Goal: Transaction & Acquisition: Purchase product/service

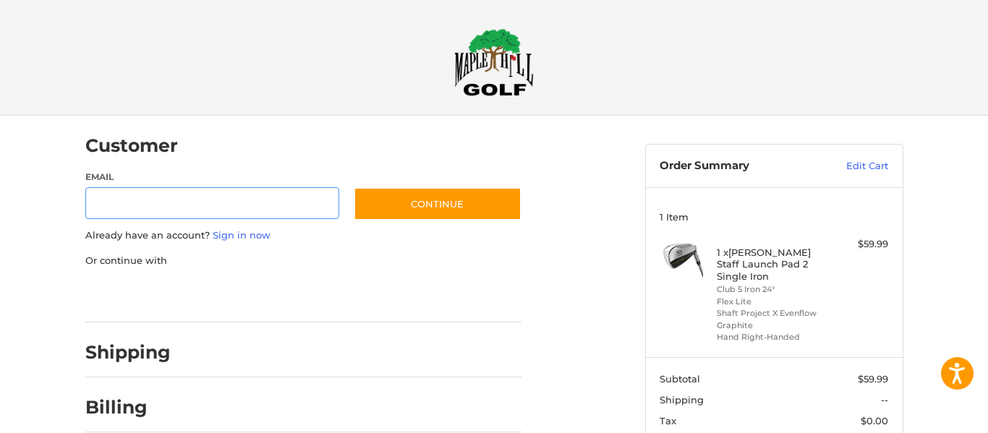
scroll to position [30, 0]
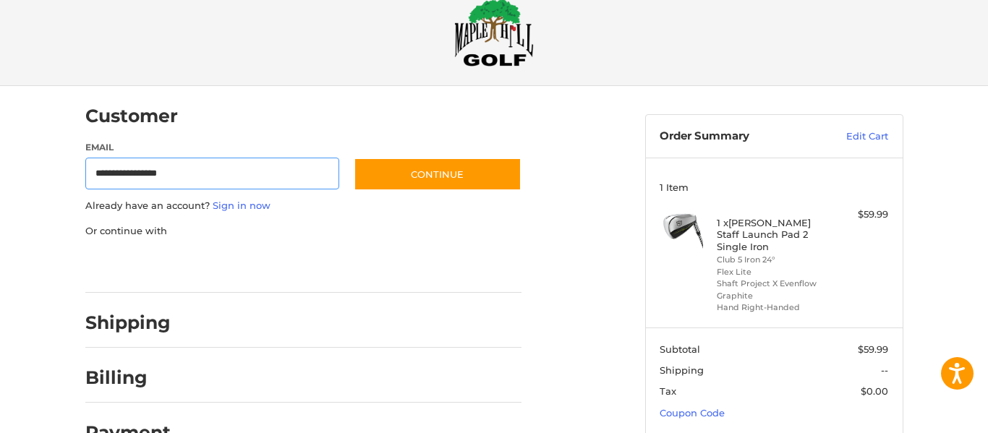
type input "**********"
click at [927, 252] on div "**********" at bounding box center [494, 302] width 868 height 432
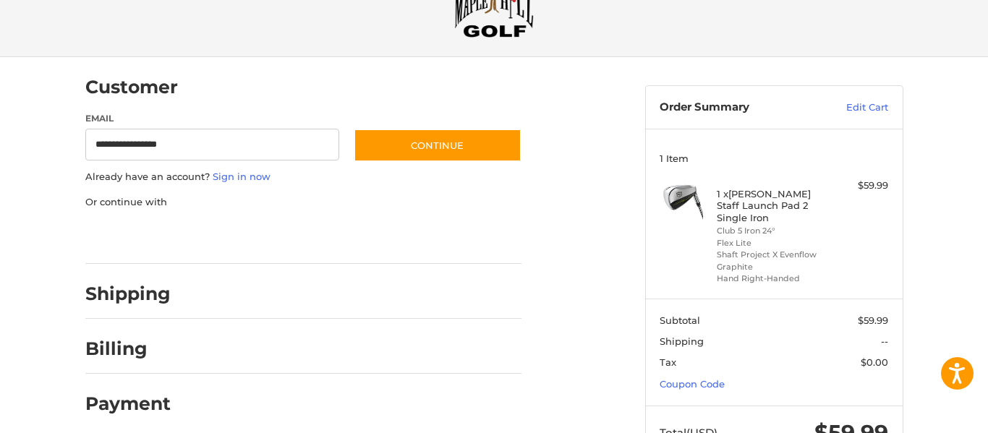
scroll to position [103, 0]
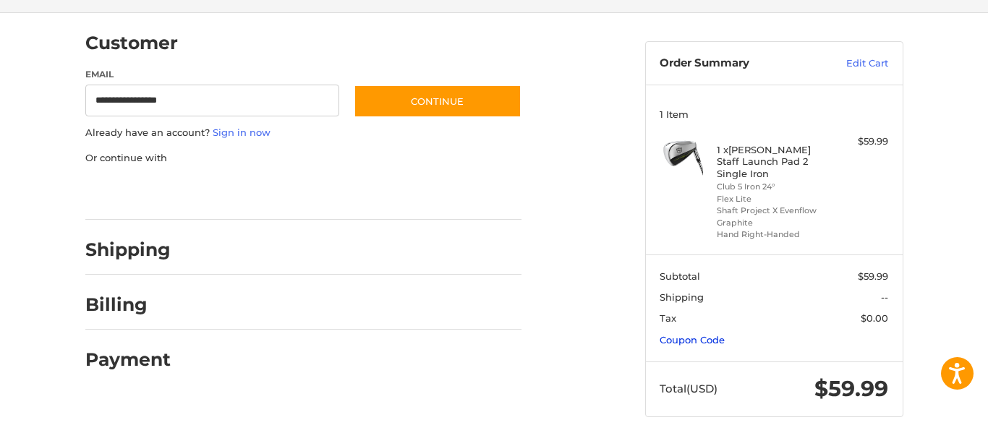
click at [689, 334] on link "Coupon Code" at bounding box center [692, 340] width 65 height 12
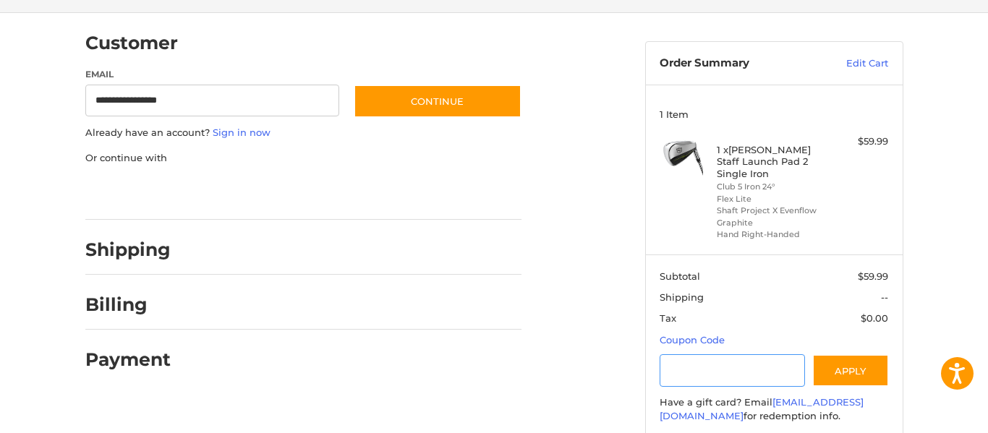
click at [688, 354] on input "Gift Certificate or Coupon Code" at bounding box center [732, 370] width 145 height 33
type input "********"
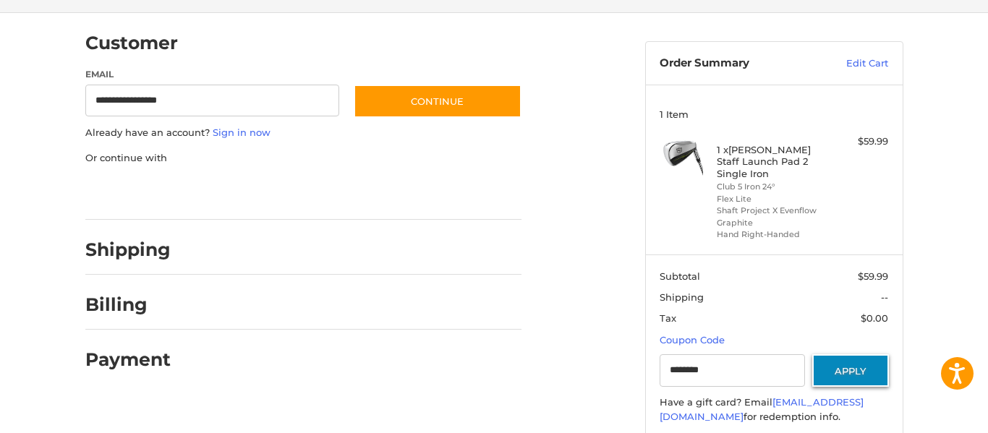
click at [842, 364] on button "Apply" at bounding box center [850, 370] width 77 height 33
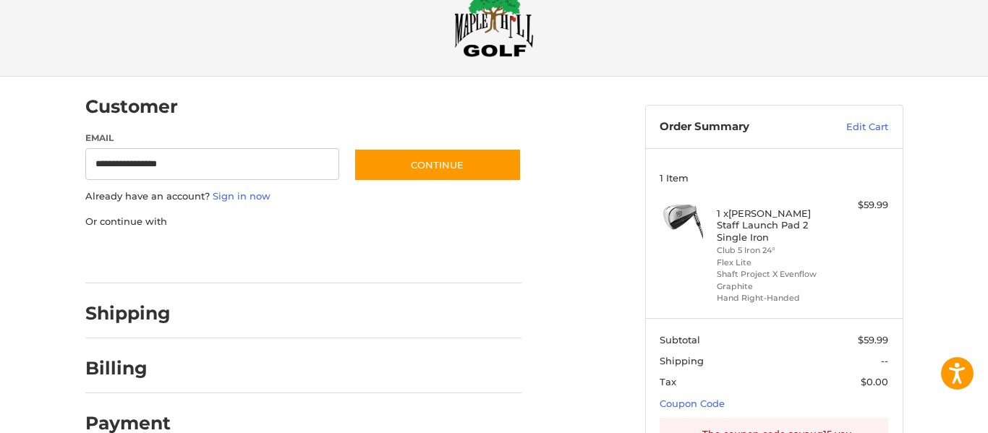
scroll to position [0, 0]
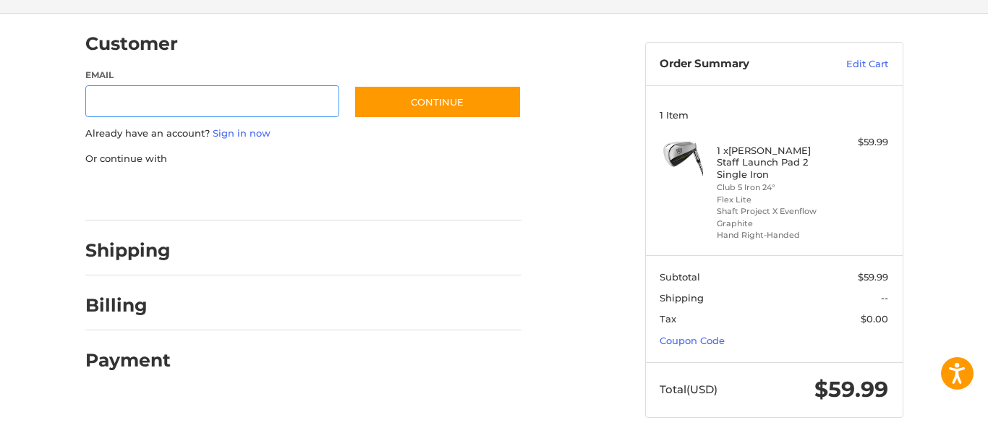
scroll to position [103, 0]
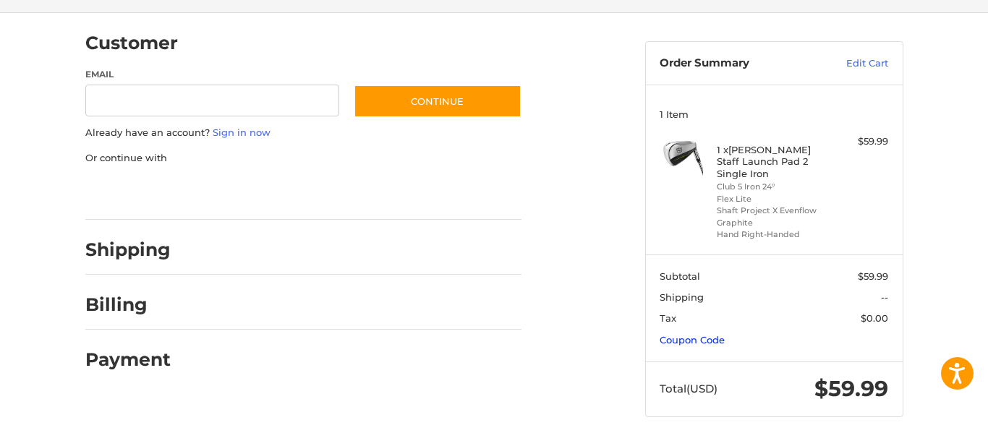
click at [694, 334] on link "Coupon Code" at bounding box center [692, 340] width 65 height 12
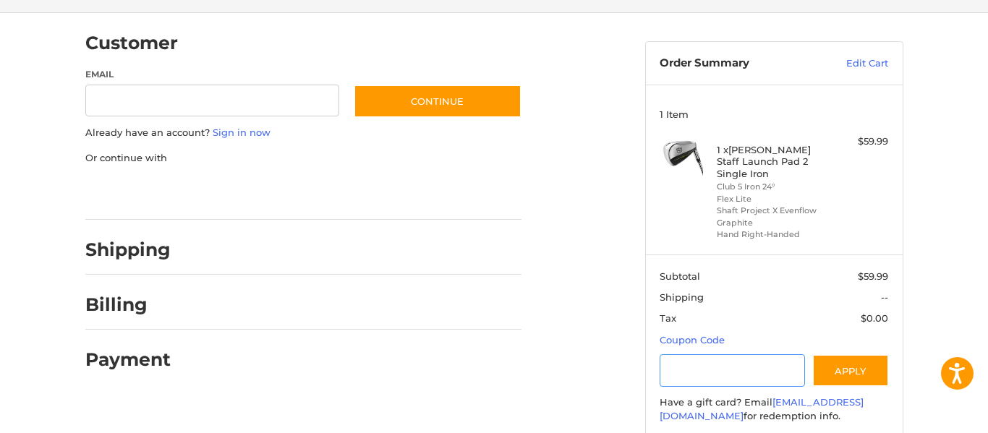
click at [695, 354] on input "Gift Certificate or Coupon Code" at bounding box center [732, 370] width 145 height 33
type input "*********"
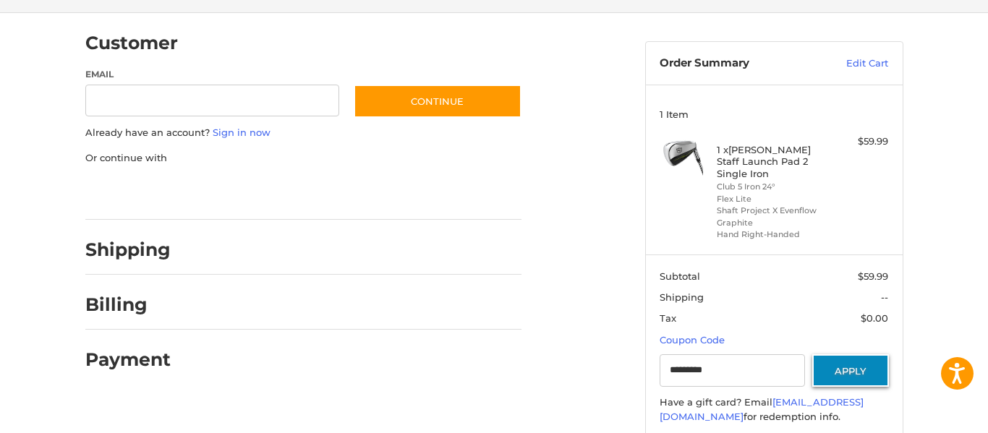
click at [840, 364] on button "Apply" at bounding box center [850, 370] width 77 height 33
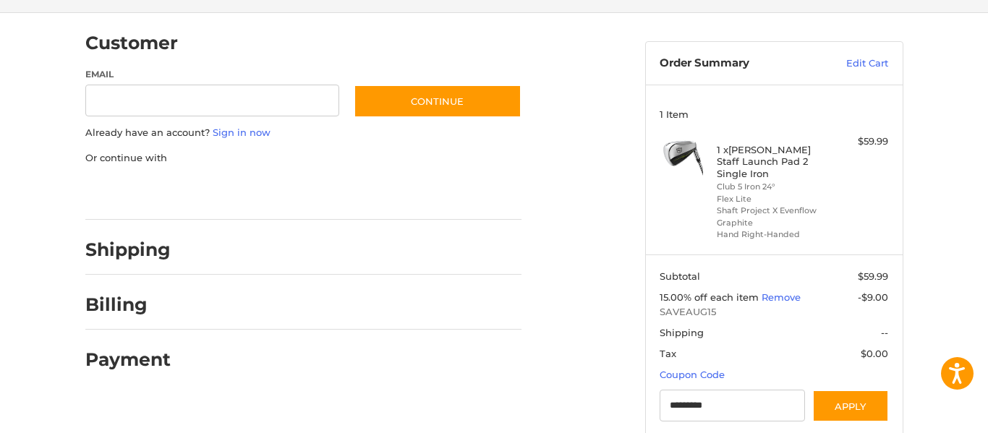
click at [938, 263] on div "Customer Guest Customer Email Subscribe to our newsletter. Continue Already hav…" at bounding box center [494, 285] width 988 height 544
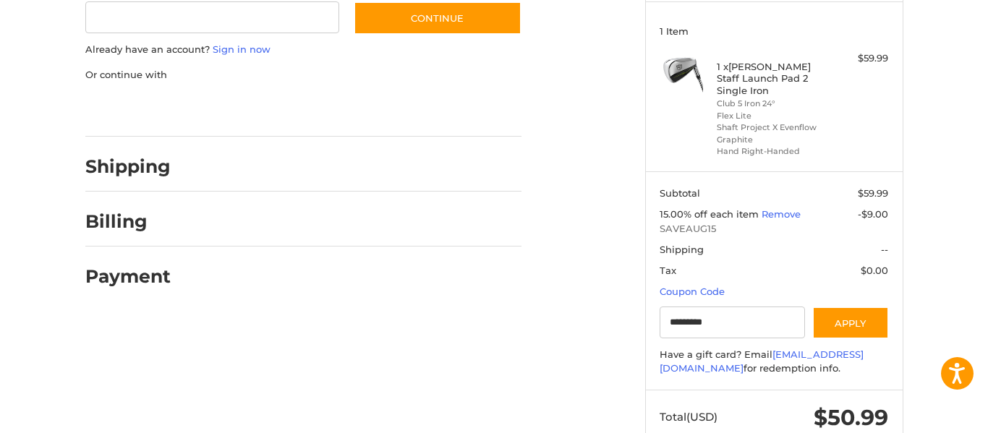
scroll to position [157, 0]
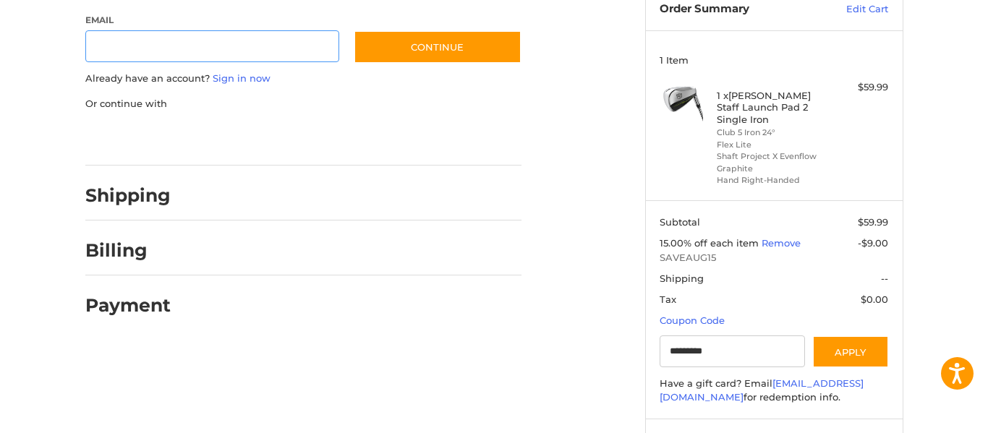
click at [171, 42] on input "Email" at bounding box center [212, 46] width 255 height 33
type input "**********"
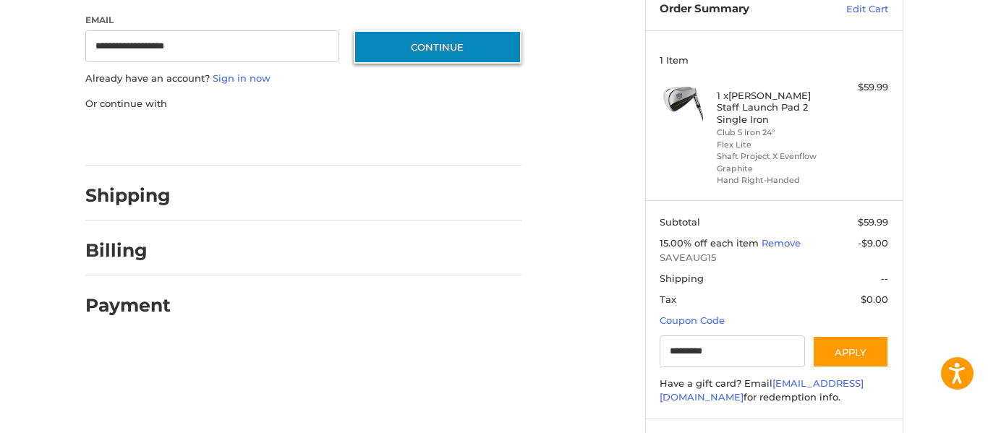
click at [420, 53] on button "Continue" at bounding box center [438, 46] width 168 height 33
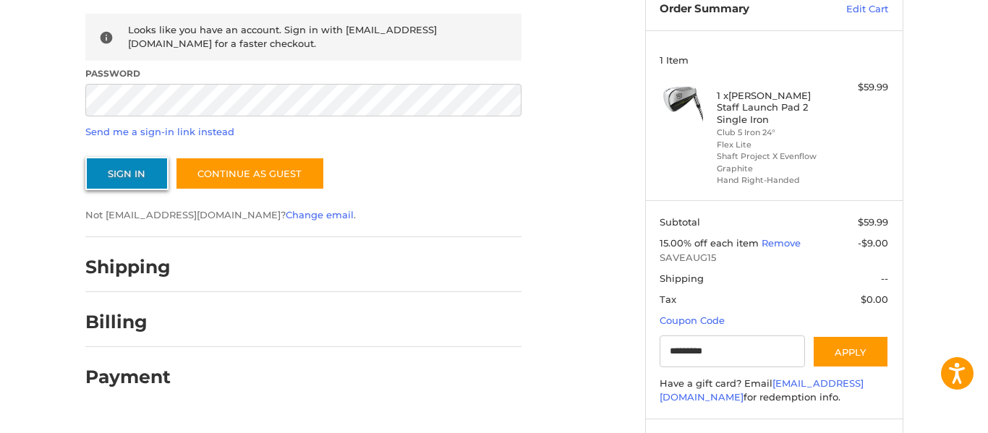
click at [131, 164] on button "Sign In" at bounding box center [126, 173] width 83 height 33
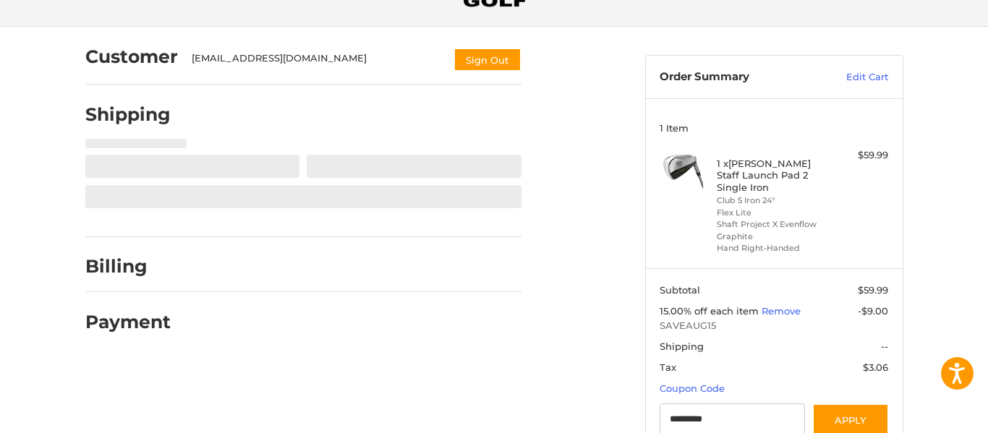
scroll to position [87, 0]
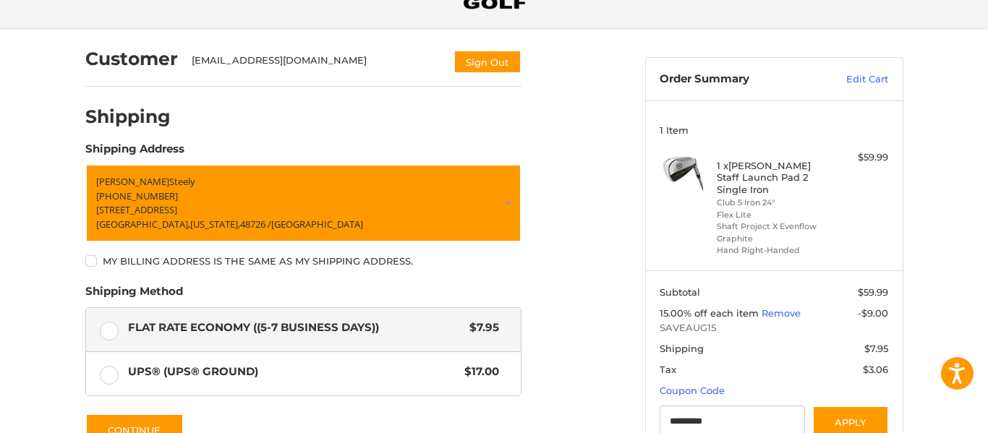
click at [28, 184] on div "Customer [EMAIL_ADDRESS][DOMAIN_NAME] Sign Out Shipping Shipping Address [PERSO…" at bounding box center [494, 309] width 988 height 560
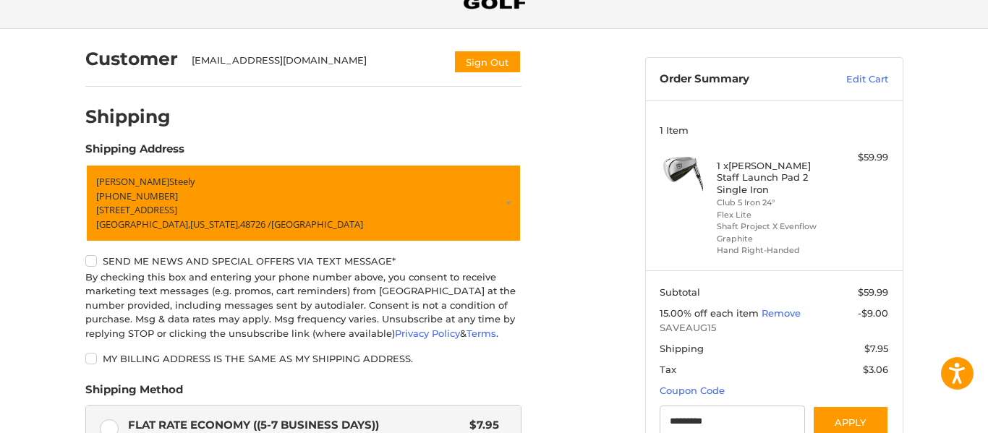
click at [5, 172] on div "Customer [EMAIL_ADDRESS][DOMAIN_NAME] Sign Out Shipping Shipping Address [PERSO…" at bounding box center [494, 358] width 988 height 658
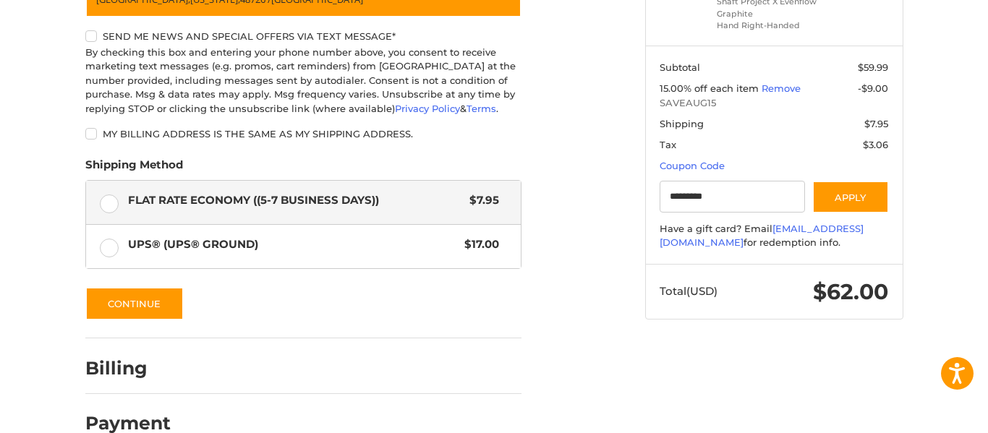
scroll to position [341, 0]
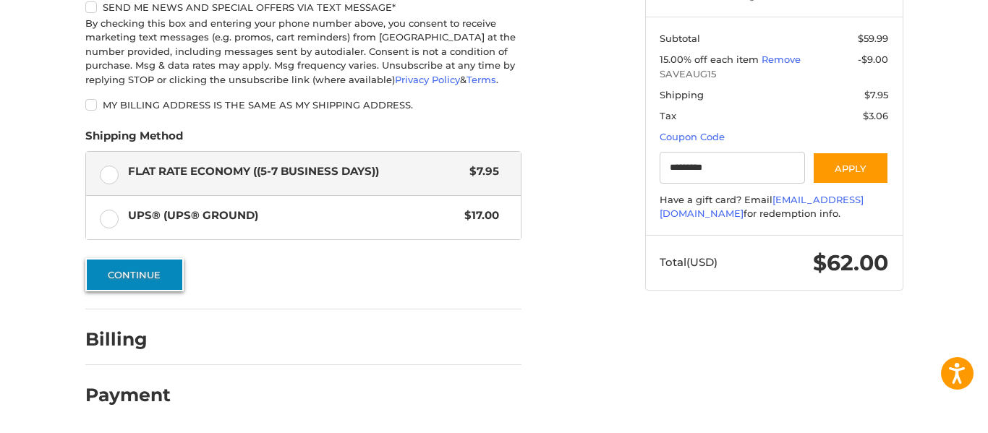
click at [102, 262] on button "Continue" at bounding box center [134, 274] width 98 height 33
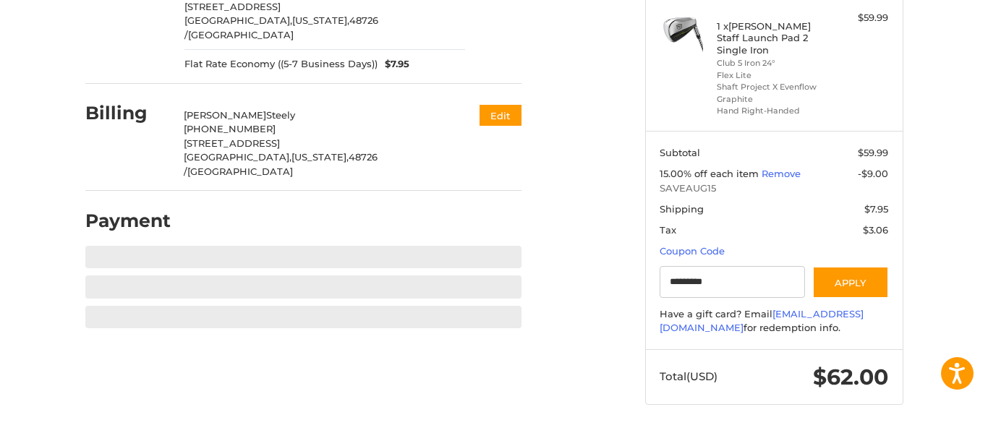
scroll to position [215, 0]
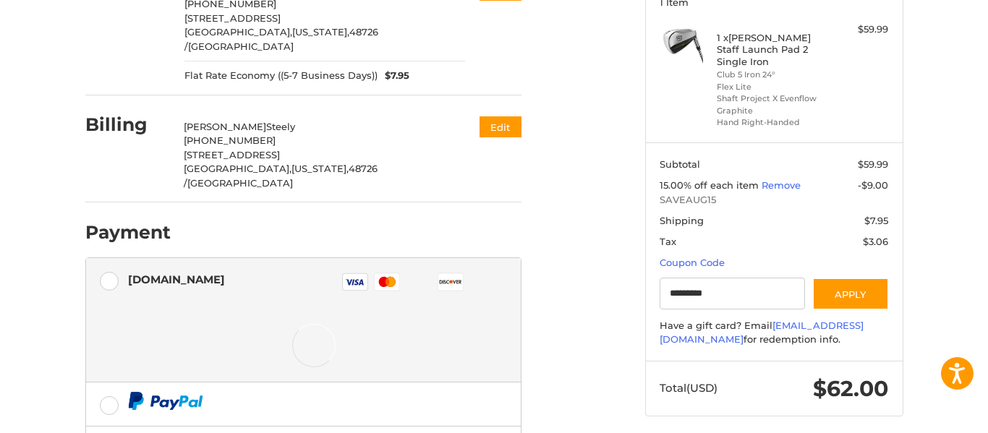
click at [13, 290] on div "Customer [EMAIL_ADDRESS][DOMAIN_NAME] Sign Out Shipping [PERSON_NAME] +1 989325…" at bounding box center [494, 265] width 988 height 728
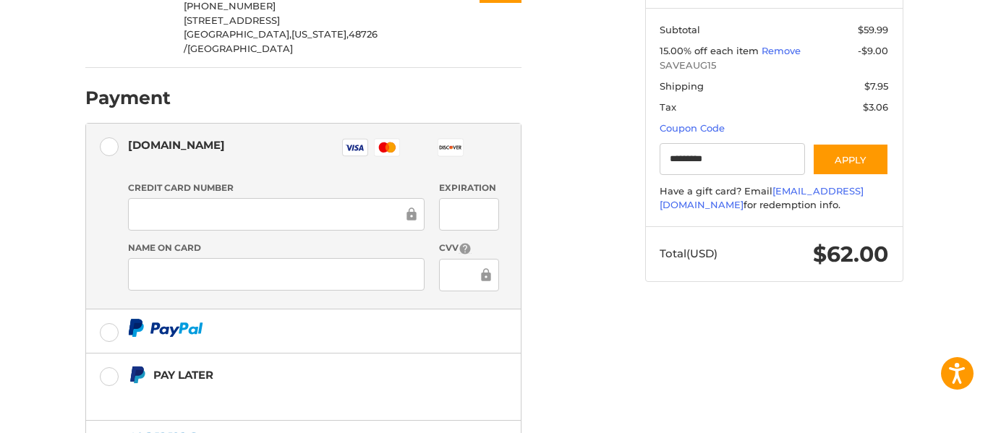
scroll to position [331, 0]
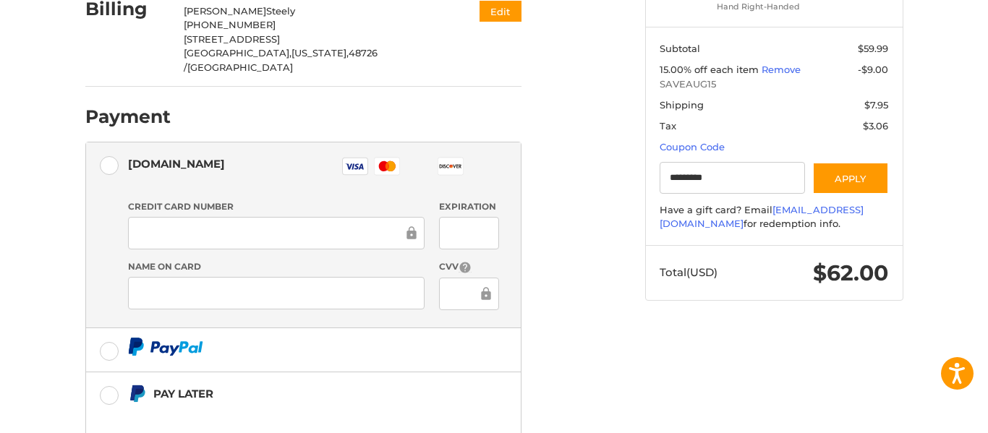
click at [63, 205] on div "Customer [EMAIL_ADDRESS][DOMAIN_NAME] Sign Out Shipping [PERSON_NAME] +1 989325…" at bounding box center [494, 179] width 868 height 788
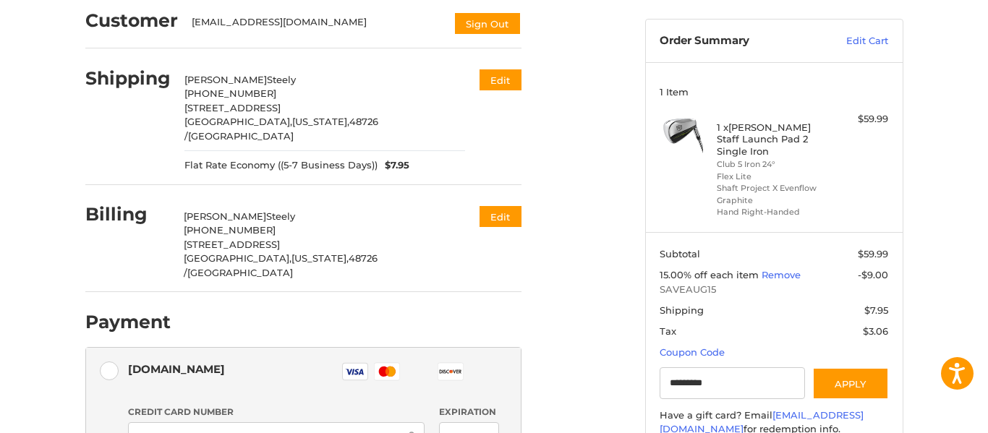
scroll to position [96, 0]
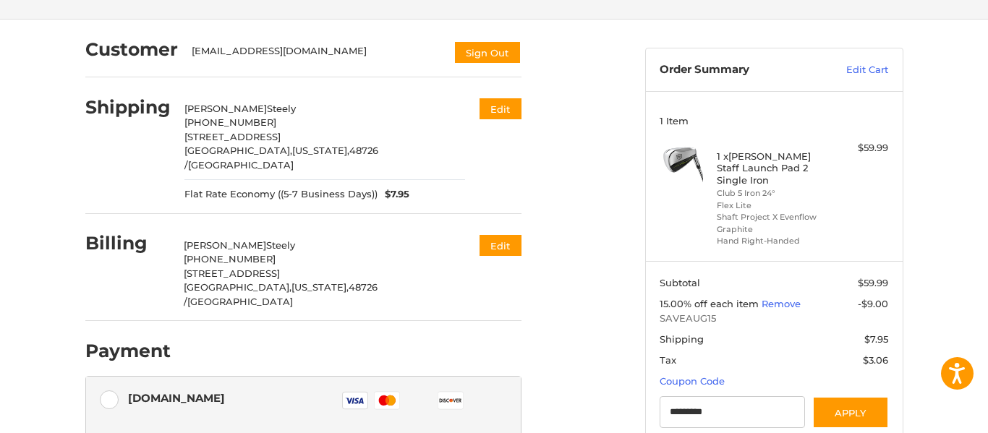
click at [0, 139] on div "Customer [EMAIL_ADDRESS][DOMAIN_NAME] Sign Out Shipping [PERSON_NAME] +1 989325…" at bounding box center [494, 414] width 988 height 788
click at [26, 229] on div "Customer [EMAIL_ADDRESS][DOMAIN_NAME] Sign Out Shipping [PERSON_NAME] +1 989325…" at bounding box center [494, 414] width 988 height 788
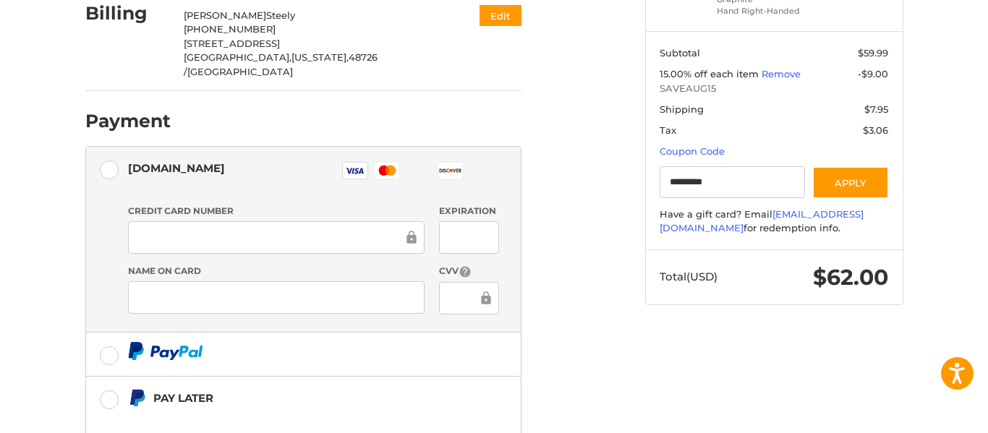
scroll to position [328, 0]
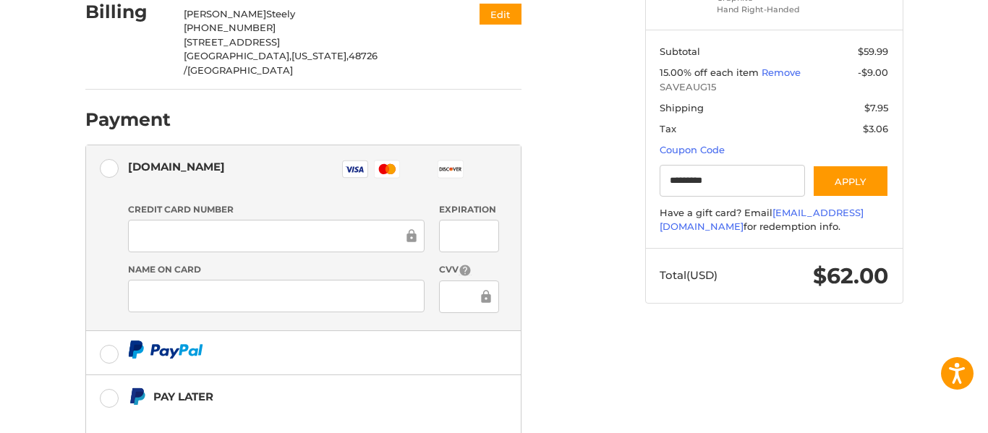
click at [19, 295] on div "Customer [EMAIL_ADDRESS][DOMAIN_NAME] Sign Out Shipping [PERSON_NAME] +1 989325…" at bounding box center [494, 182] width 988 height 788
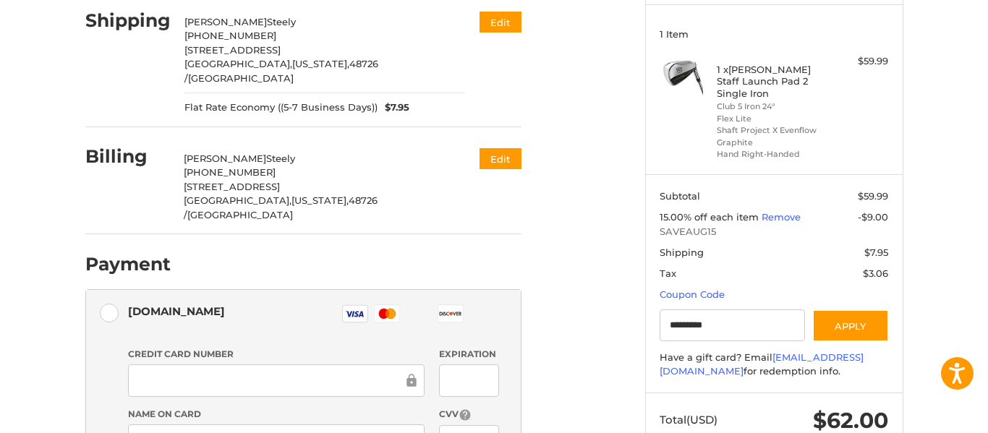
scroll to position [154, 0]
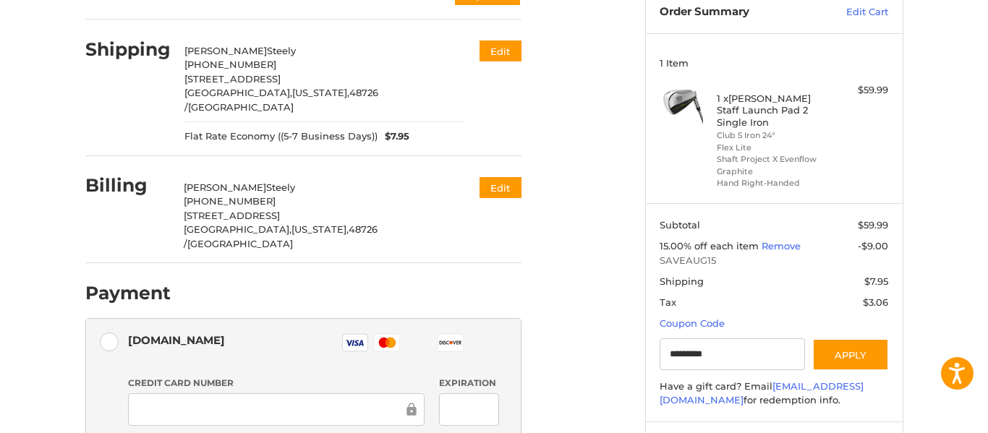
click at [950, 227] on div "Customer [EMAIL_ADDRESS][DOMAIN_NAME] Sign Out Shipping [PERSON_NAME] +1 989325…" at bounding box center [494, 356] width 988 height 788
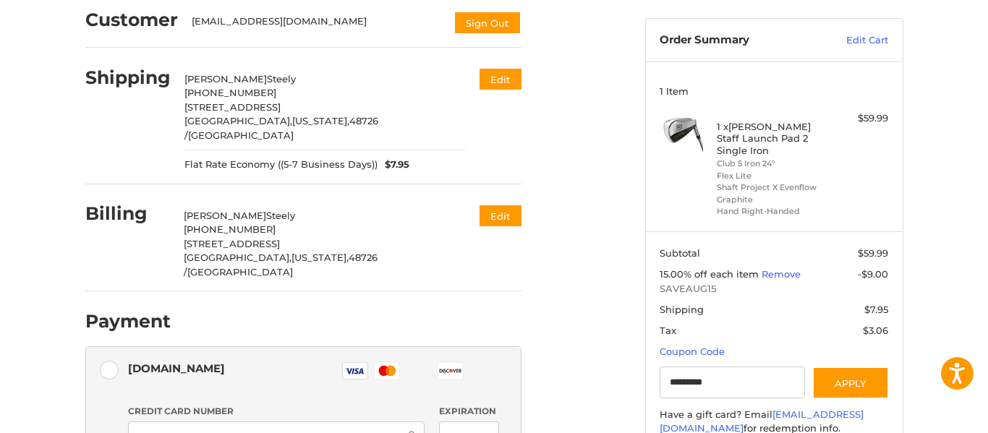
scroll to position [125, 0]
